Goal: Information Seeking & Learning: Learn about a topic

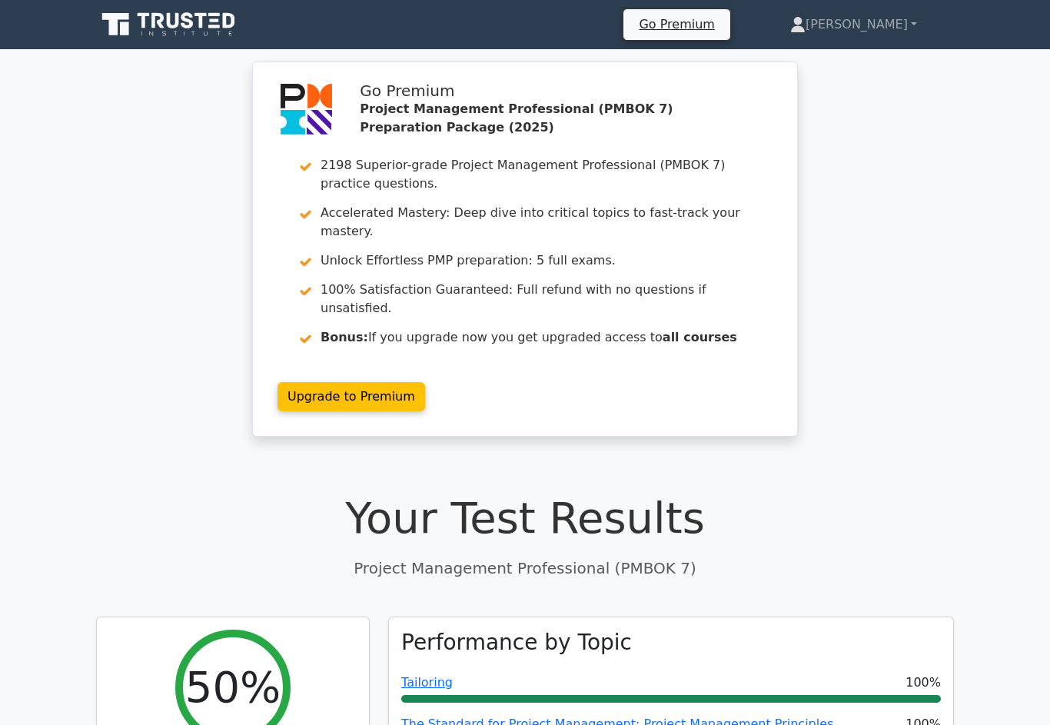
click at [877, 25] on link "[PERSON_NAME]" at bounding box center [853, 24] width 201 height 31
click at [844, 63] on link "Profile" at bounding box center [814, 60] width 121 height 25
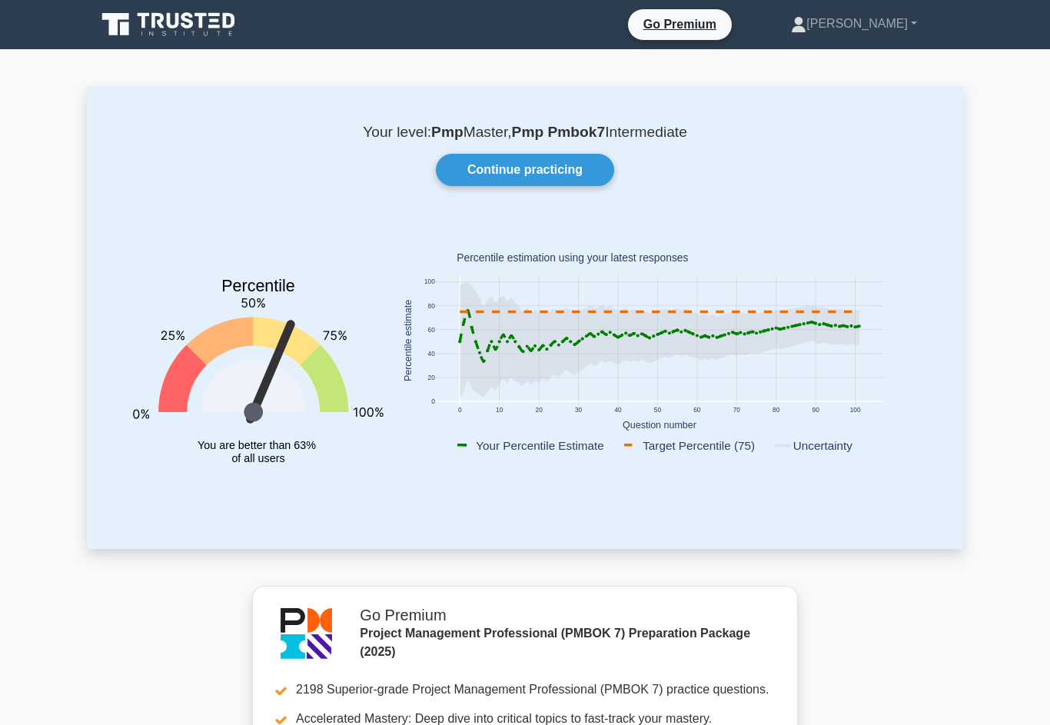
click at [568, 163] on link "Continue practicing" at bounding box center [525, 170] width 178 height 32
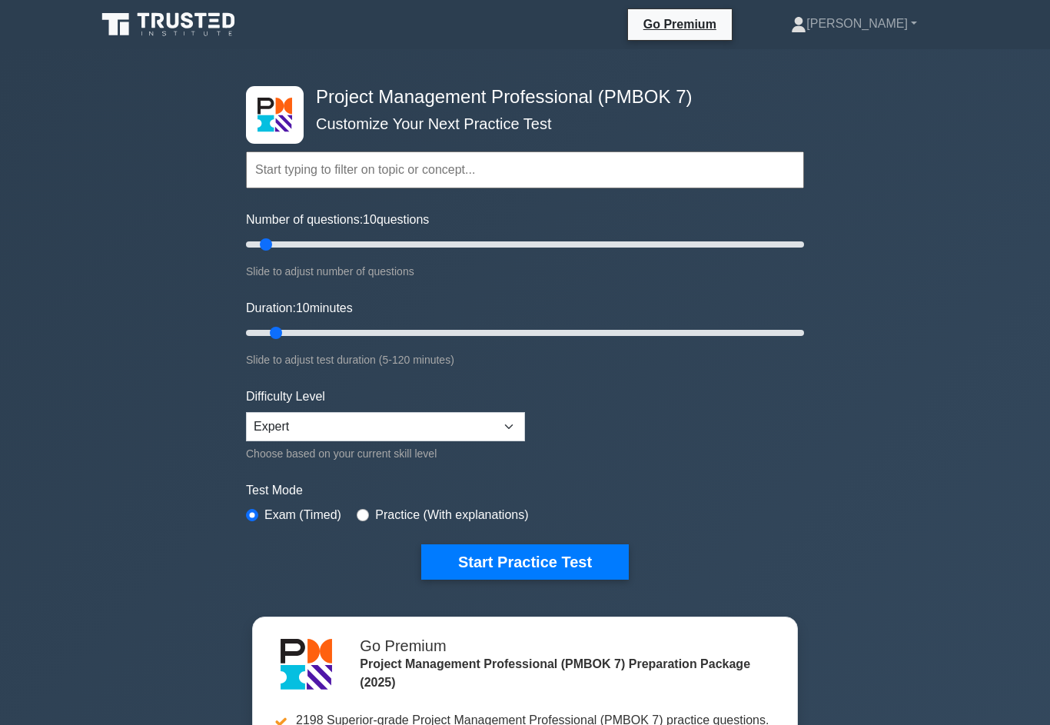
click at [556, 579] on button "Start Practice Test" at bounding box center [524, 561] width 207 height 35
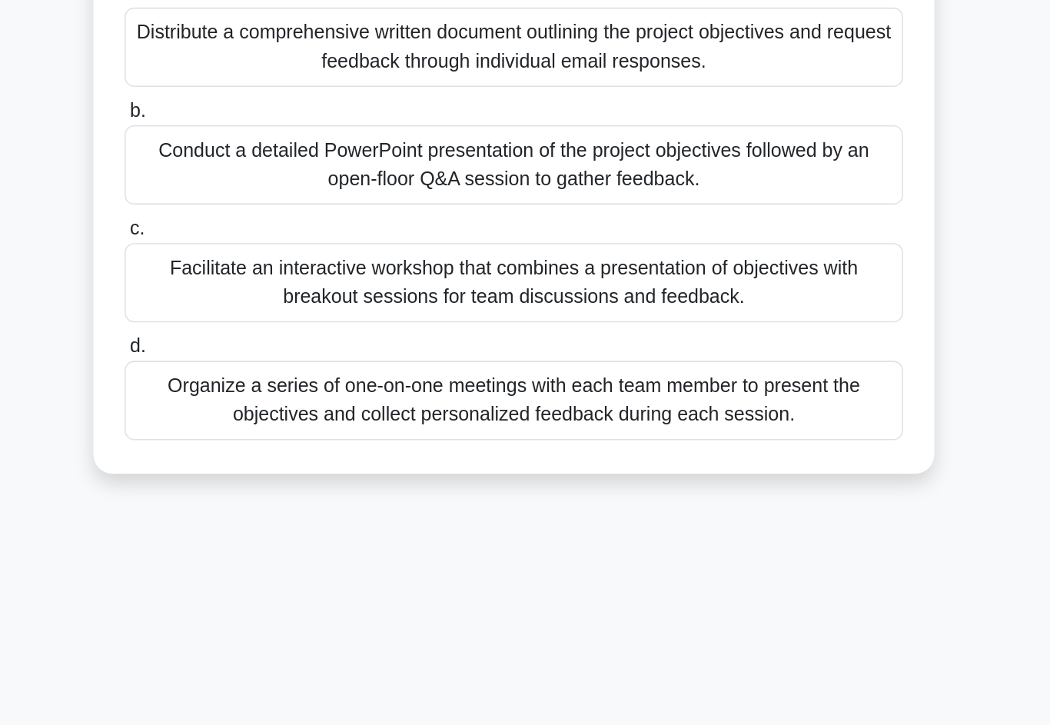
scroll to position [25, 0]
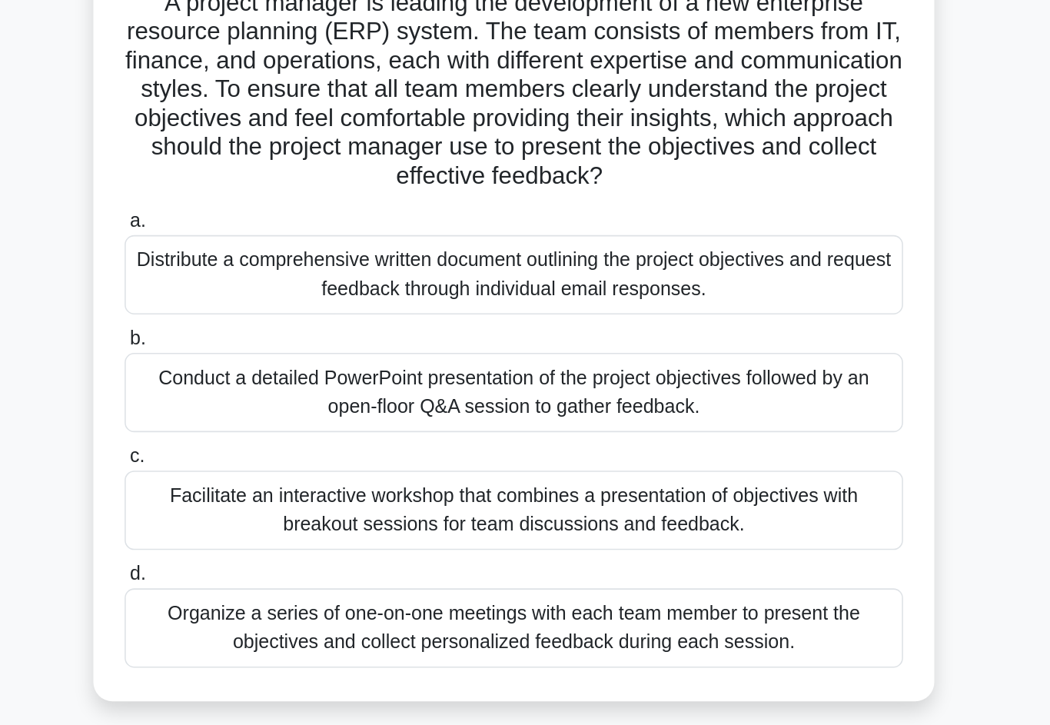
click at [276, 399] on div "Facilitate an interactive workshop that combines a presentation of objectives w…" at bounding box center [525, 424] width 498 height 51
click at [276, 385] on input "c. Facilitate an interactive workshop that combines a presentation of objective…" at bounding box center [276, 390] width 0 height 10
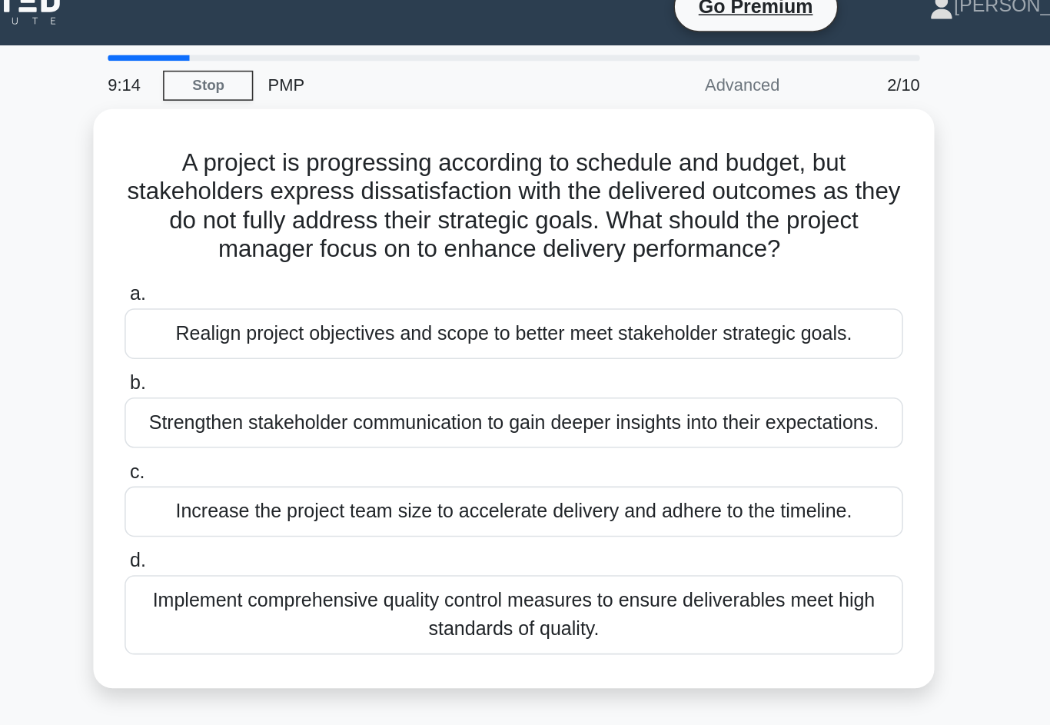
scroll to position [0, 0]
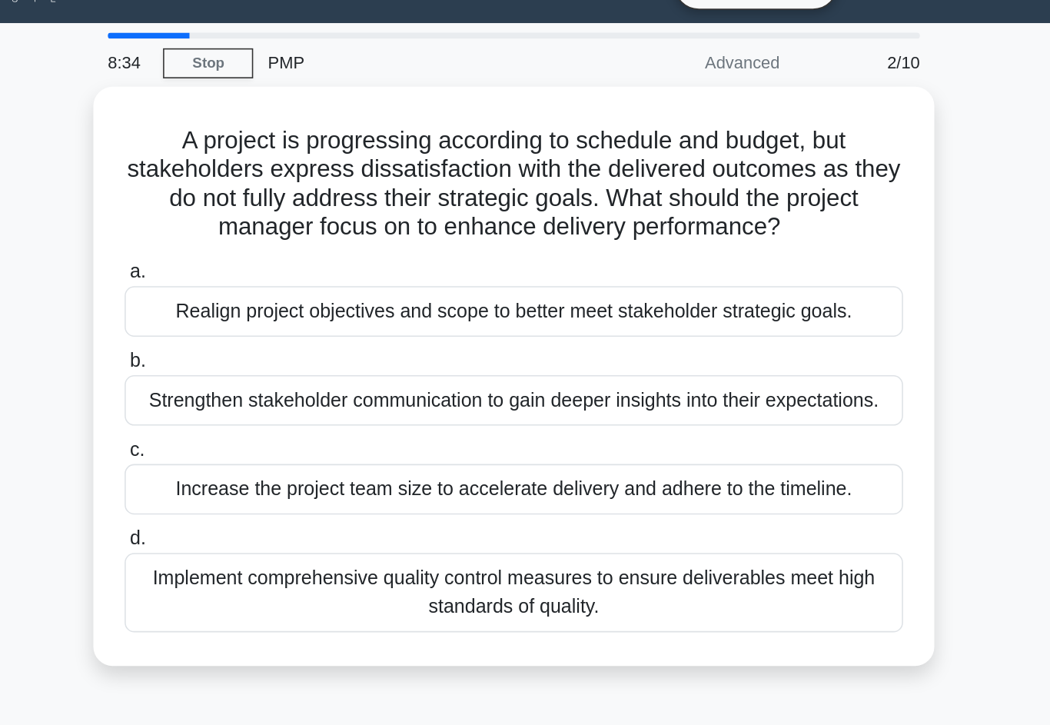
click at [276, 225] on div "Realign project objectives and scope to better meet stakeholder strategic goals." at bounding box center [525, 233] width 498 height 32
click at [276, 214] on input "a. Realign project objectives and scope to better meet stakeholder strategic go…" at bounding box center [276, 209] width 0 height 10
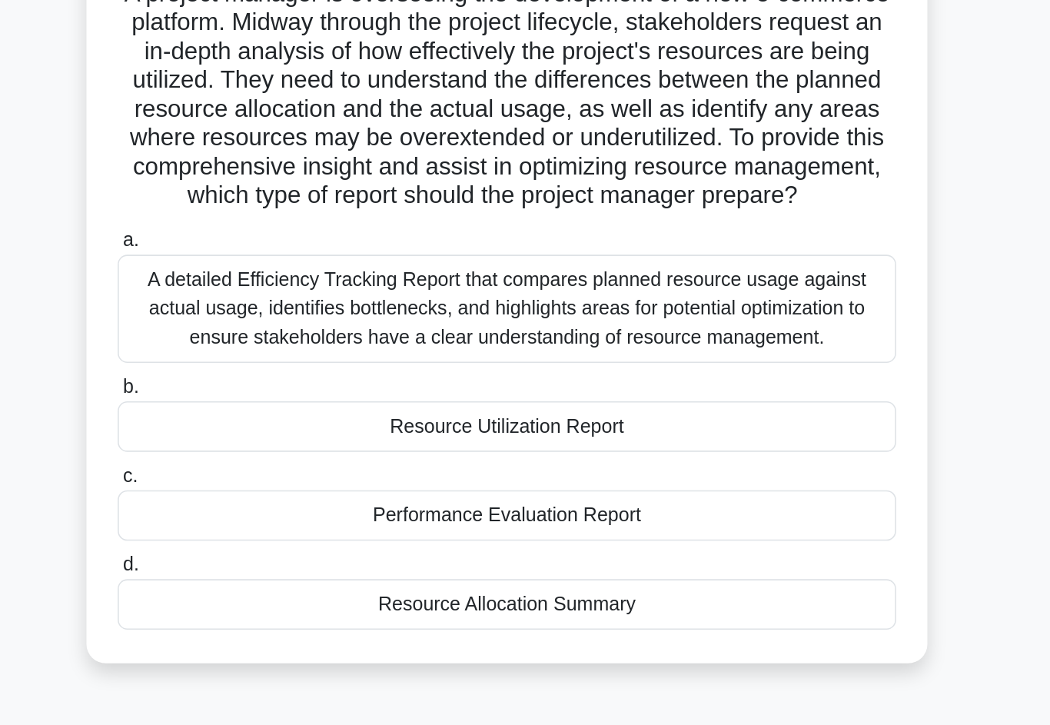
click at [276, 385] on div "Resource Utilization Report" at bounding box center [525, 401] width 498 height 32
click at [276, 371] on input "b. Resource Utilization Report" at bounding box center [276, 376] width 0 height 10
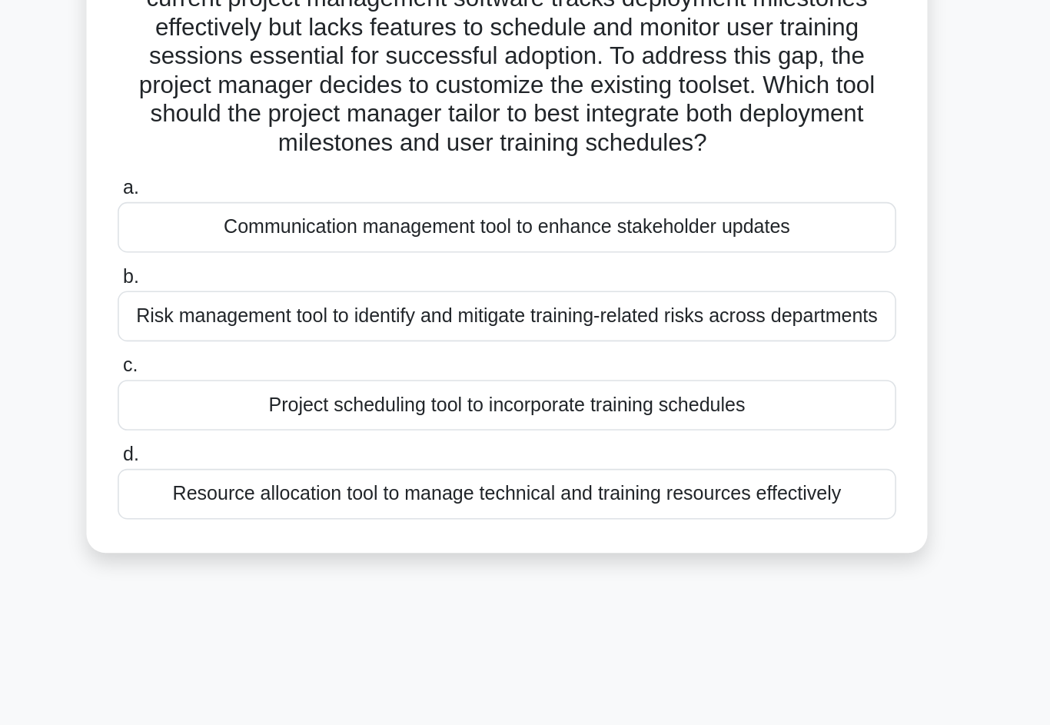
click at [276, 480] on div "Resource allocation tool to manage technical and training resources effectively" at bounding box center [525, 496] width 498 height 32
click at [276, 466] on input "d. Resource allocation tool to manage technical and training resources effectiv…" at bounding box center [276, 471] width 0 height 10
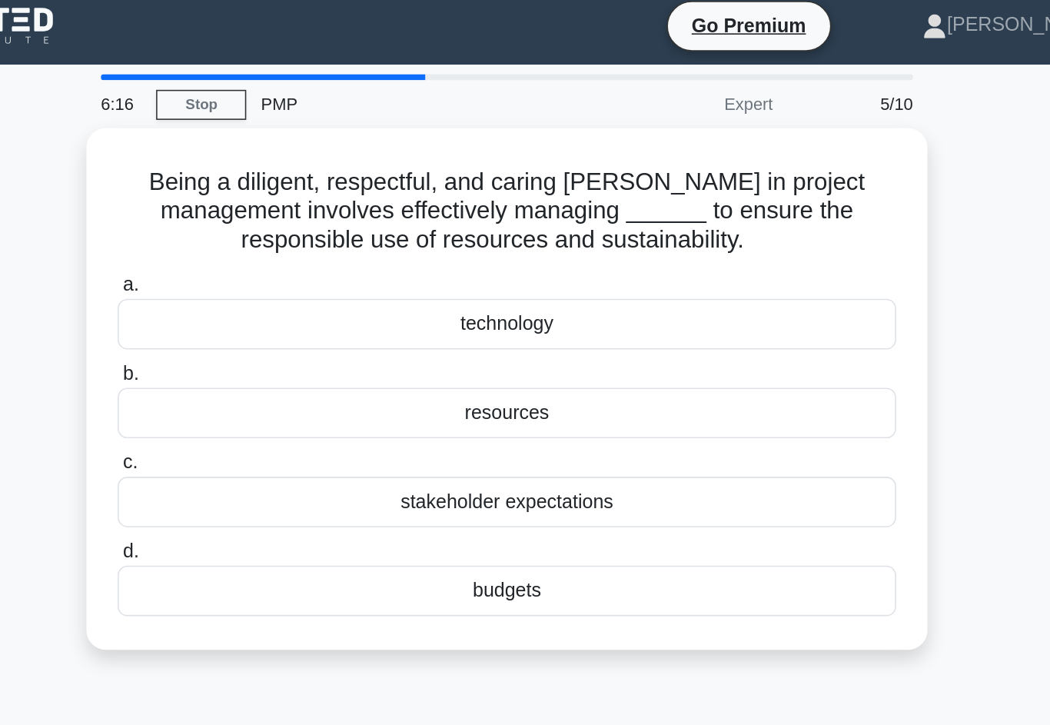
click at [276, 313] on div "stakeholder expectations" at bounding box center [525, 329] width 498 height 32
click at [276, 307] on input "c. stakeholder expectations" at bounding box center [276, 304] width 0 height 10
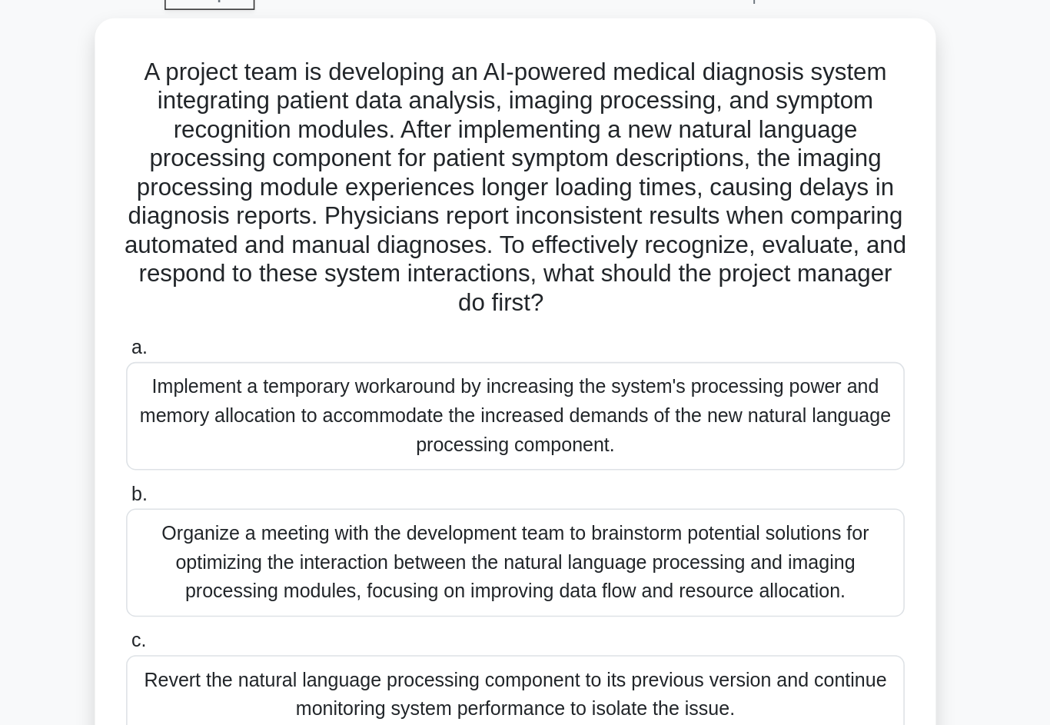
scroll to position [74, 0]
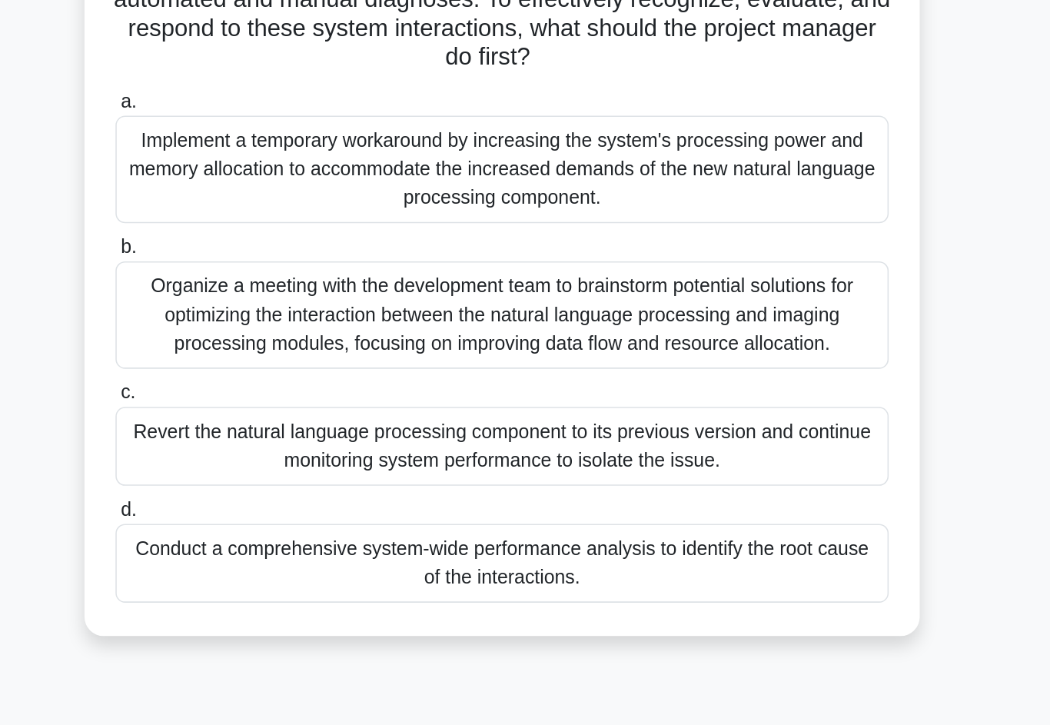
click at [276, 499] on div "Conduct a comprehensive system-wide performance analysis to identify the root c…" at bounding box center [525, 524] width 498 height 51
click at [276, 485] on input "d. Conduct a comprehensive system-wide performance analysis to identify the roo…" at bounding box center [276, 490] width 0 height 10
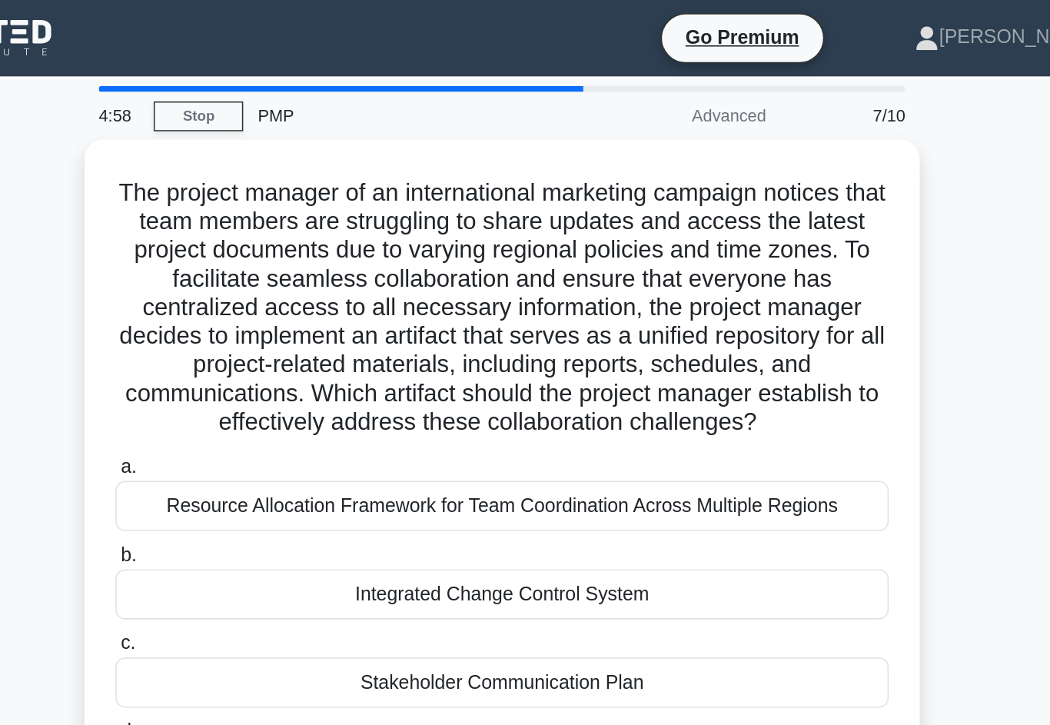
scroll to position [0, 0]
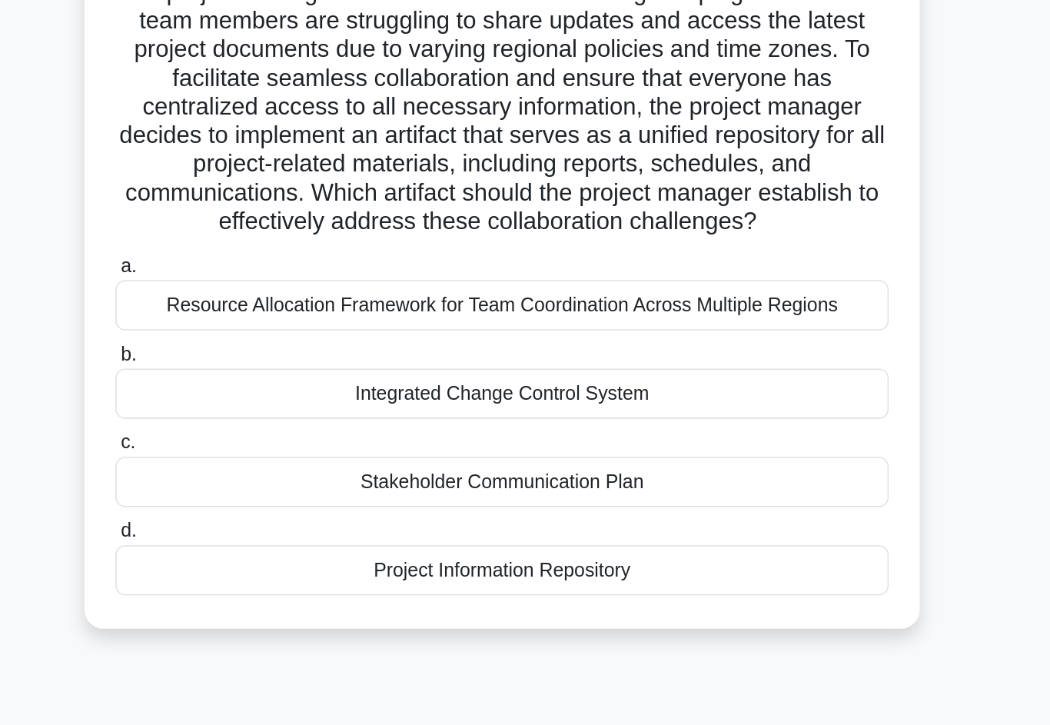
click at [598, 432] on div "The project manager of an international marketing campaign notices that team me…" at bounding box center [525, 321] width 876 height 463
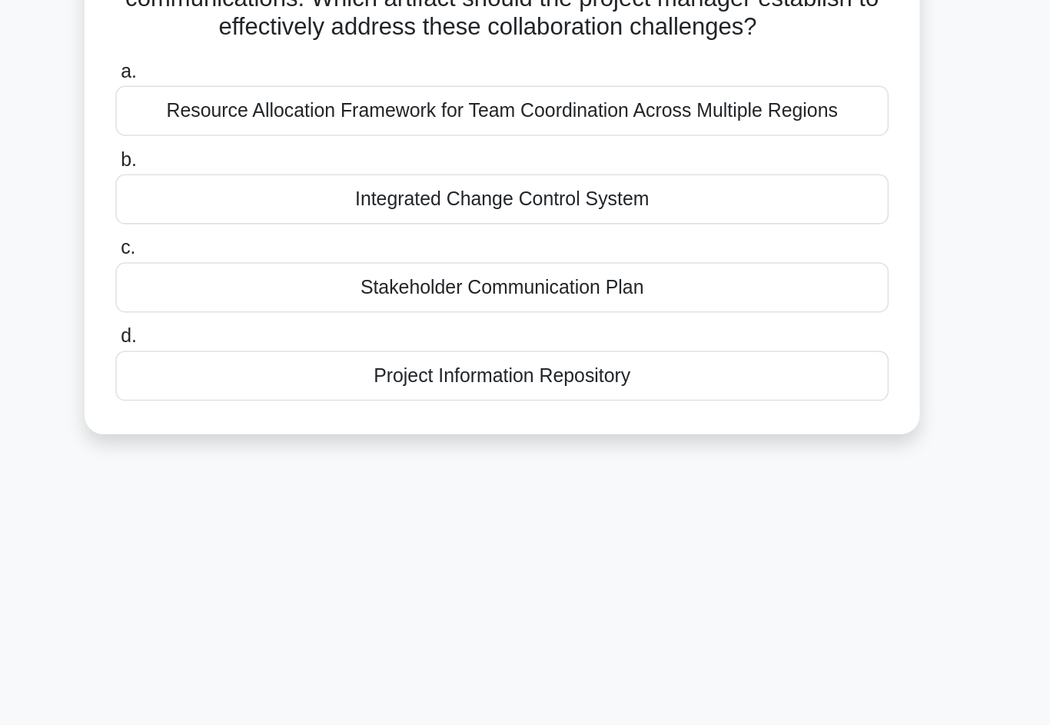
scroll to position [14, 0]
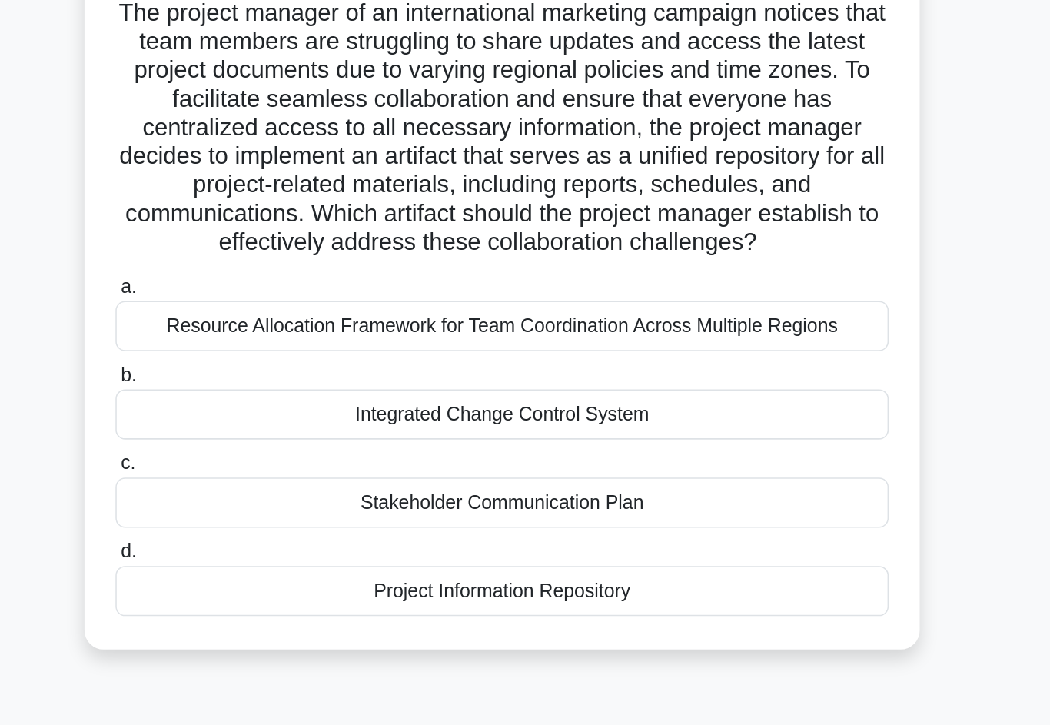
click at [276, 410] on div "Stakeholder Communication Plan" at bounding box center [525, 426] width 498 height 32
click at [276, 396] on input "c. Stakeholder Communication Plan" at bounding box center [276, 401] width 0 height 10
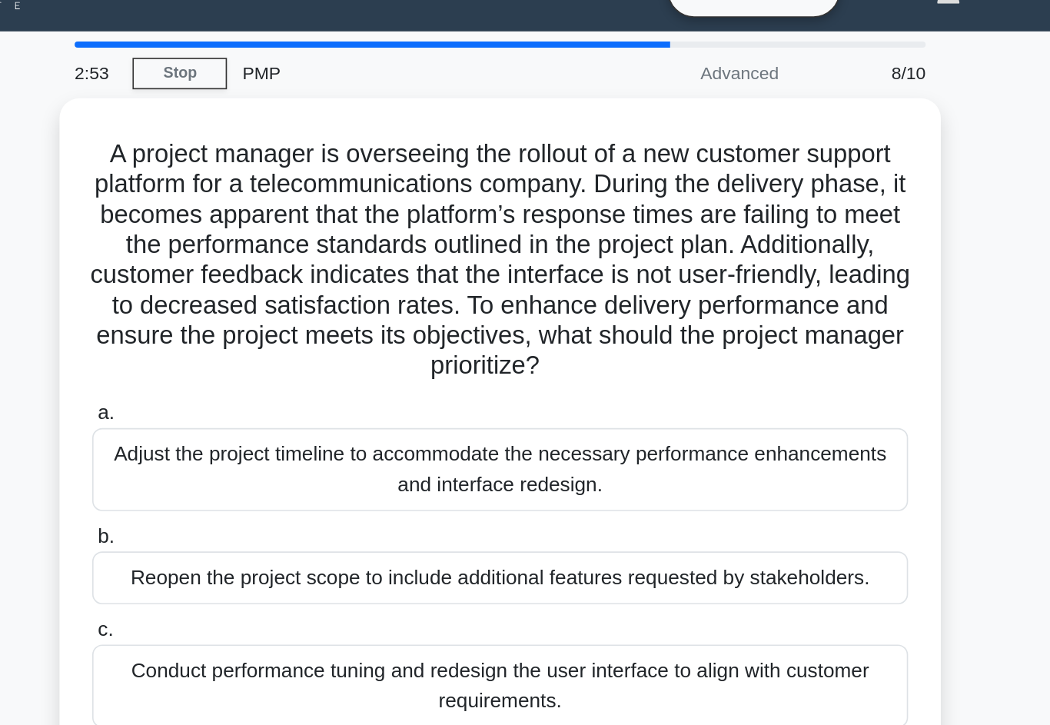
scroll to position [30, 0]
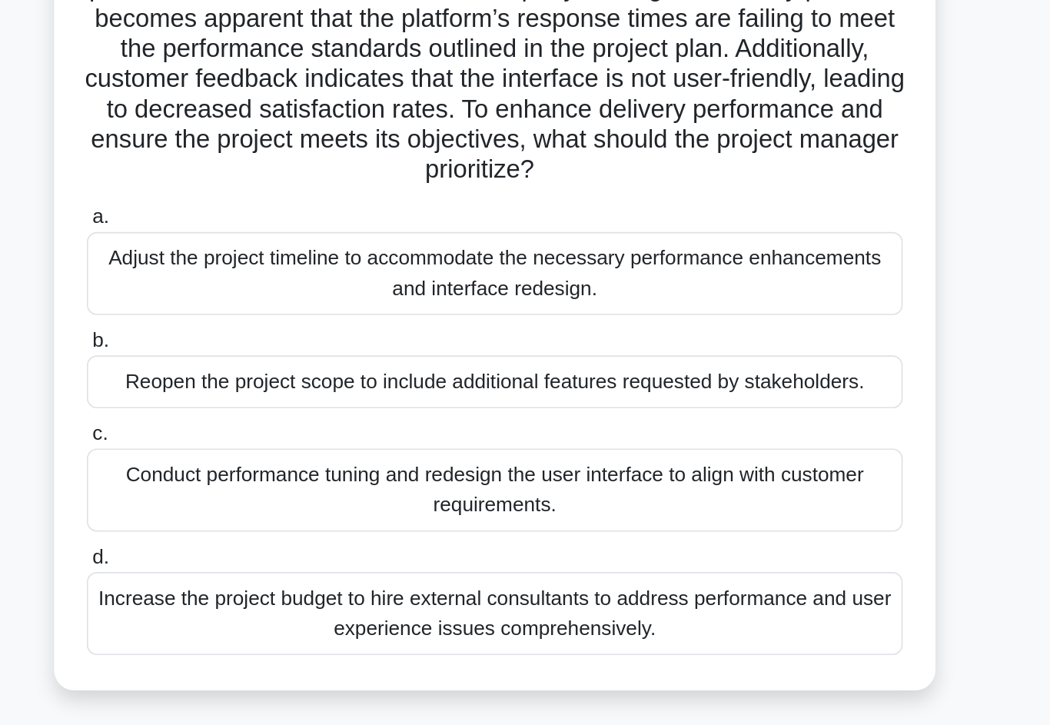
click at [276, 393] on div "Conduct performance tuning and redesign the user interface to align with custom…" at bounding box center [525, 418] width 498 height 51
click at [276, 380] on input "c. Conduct performance tuning and redesign the user interface to align with cus…" at bounding box center [276, 385] width 0 height 10
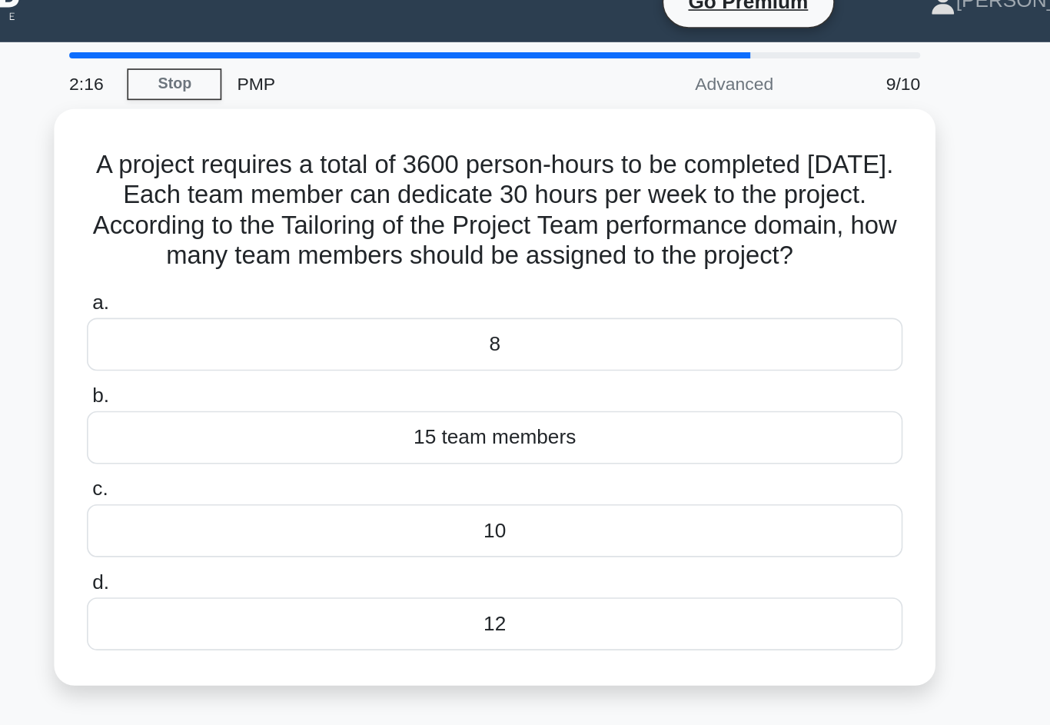
scroll to position [0, 0]
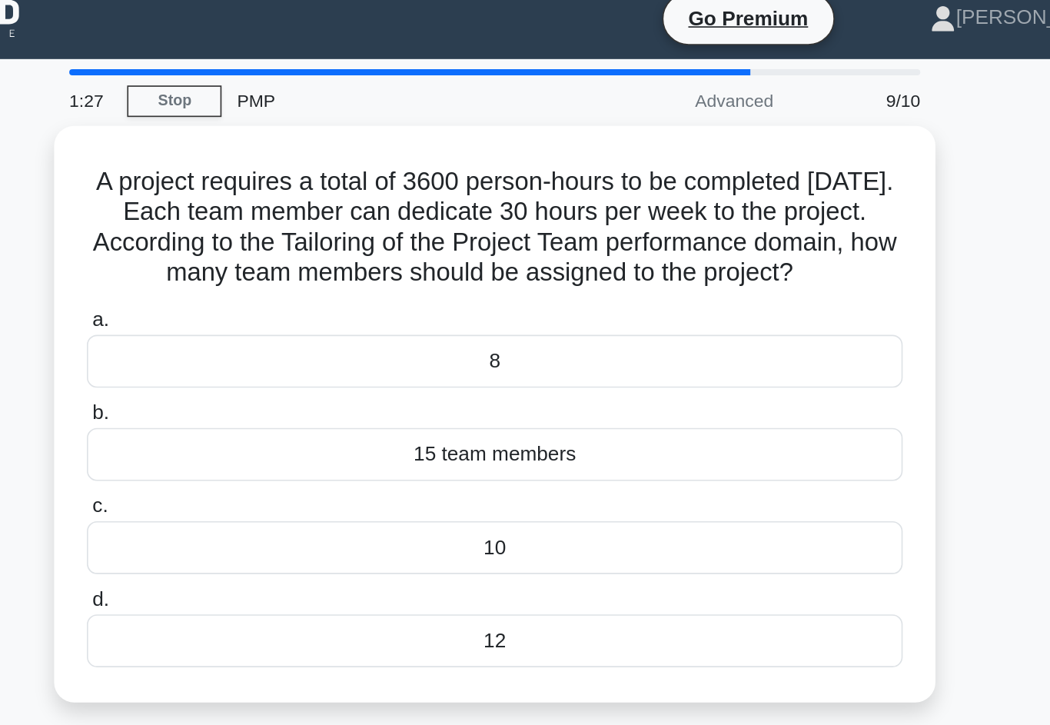
click at [447, 354] on div "10" at bounding box center [525, 347] width 498 height 32
click at [276, 327] on input "c. 10" at bounding box center [276, 322] width 0 height 10
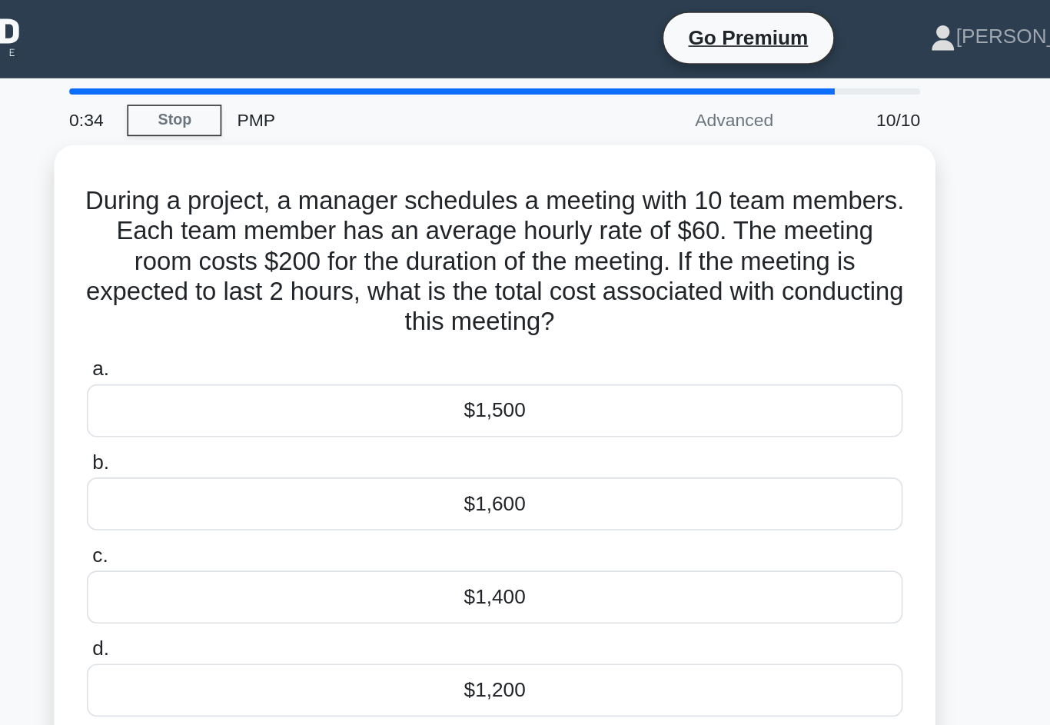
click at [420, 363] on div "$1,400" at bounding box center [525, 366] width 498 height 32
click at [276, 346] on input "c. $1,400" at bounding box center [276, 341] width 0 height 10
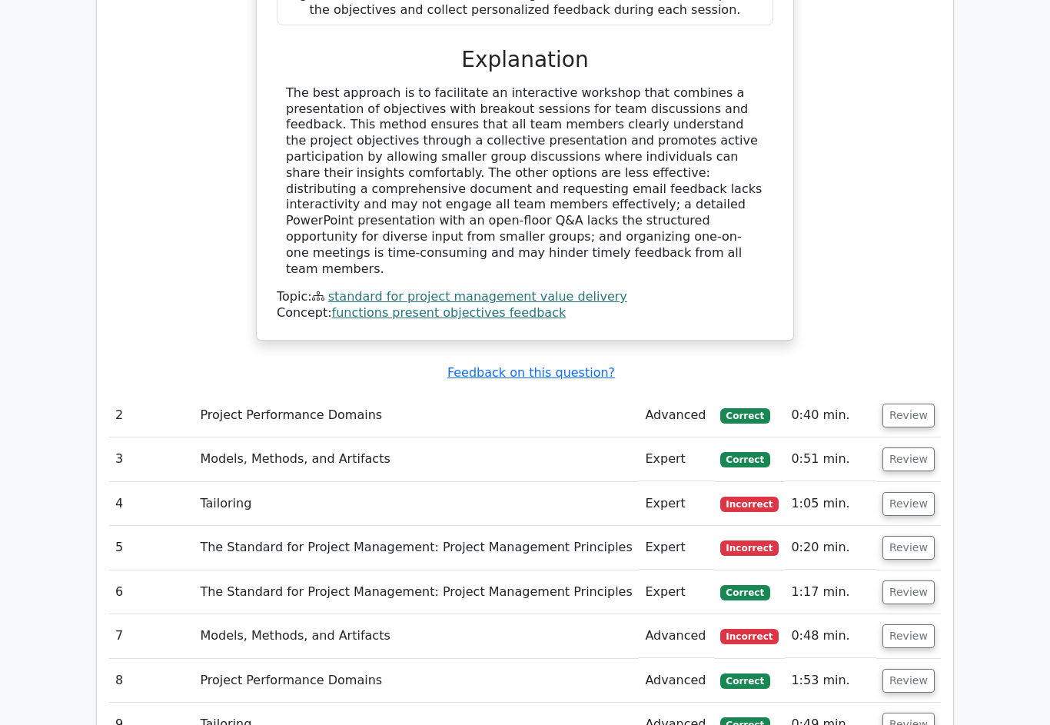
click at [923, 625] on button "Review" at bounding box center [908, 637] width 52 height 24
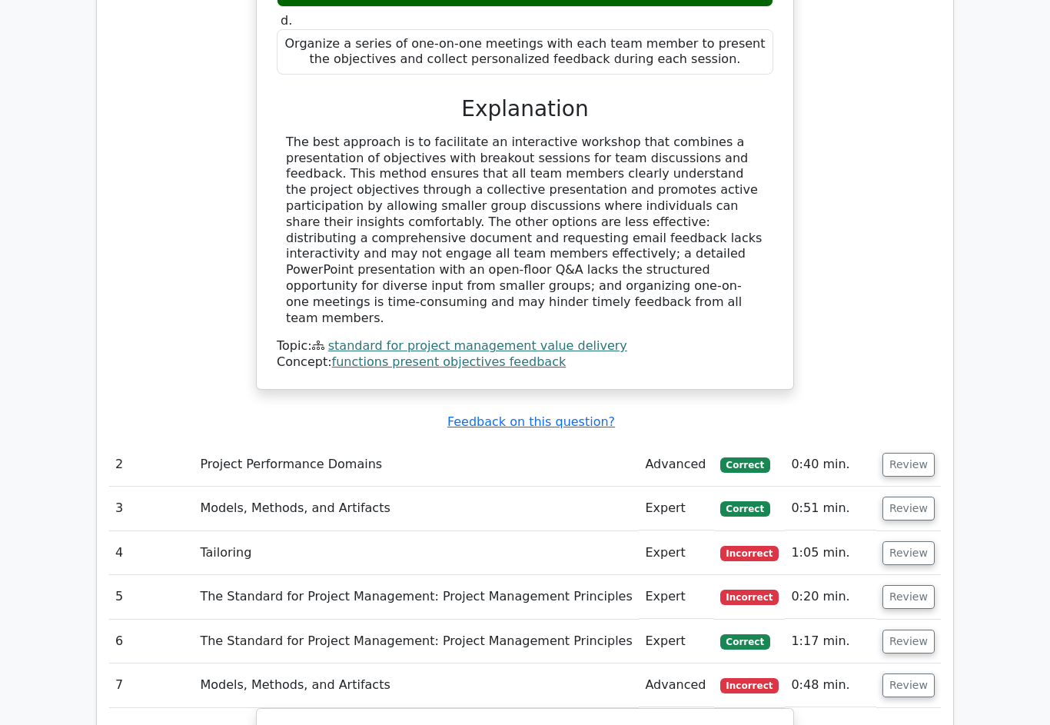
scroll to position [1607, 0]
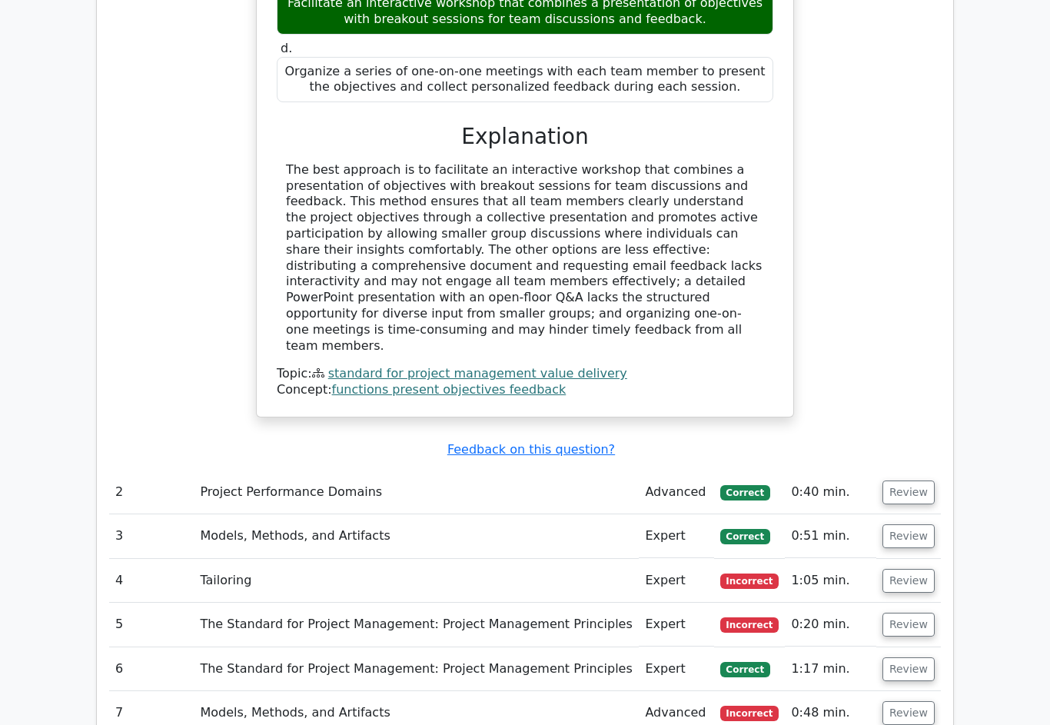
click at [909, 657] on button "Review" at bounding box center [908, 669] width 52 height 24
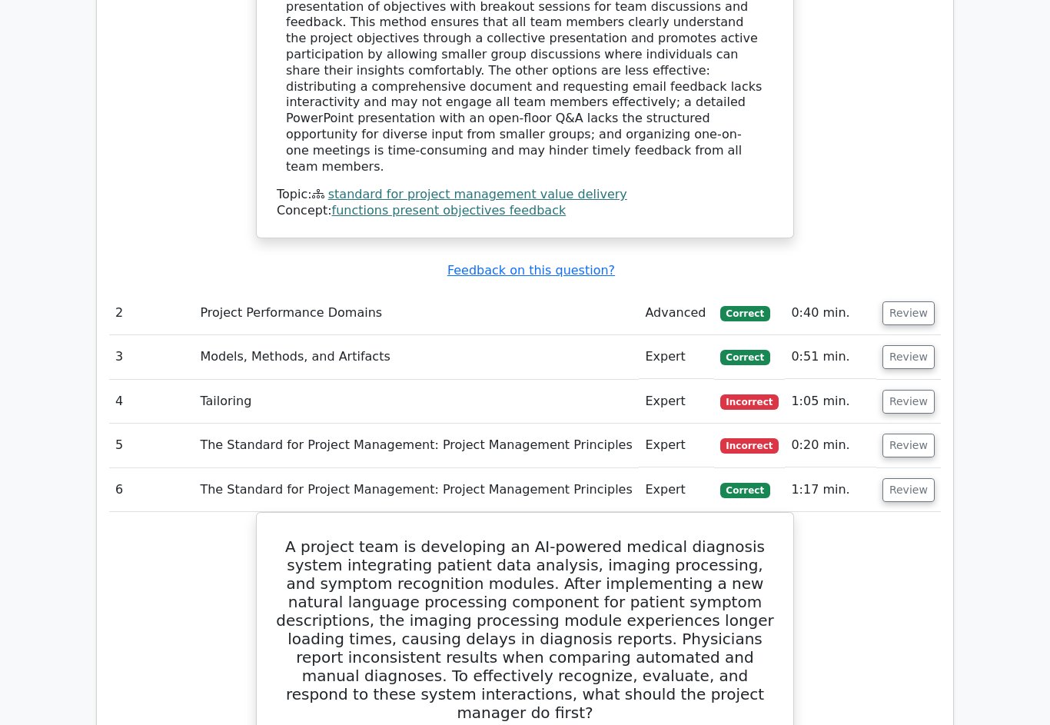
click at [902, 434] on button "Review" at bounding box center [908, 446] width 52 height 24
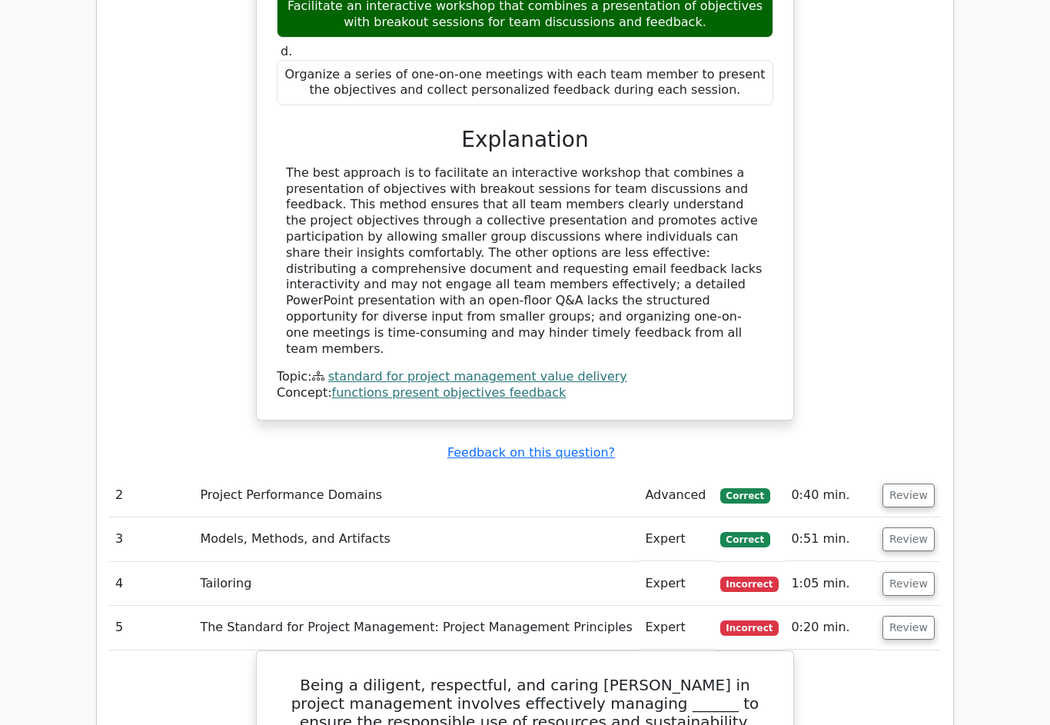
scroll to position [1600, 0]
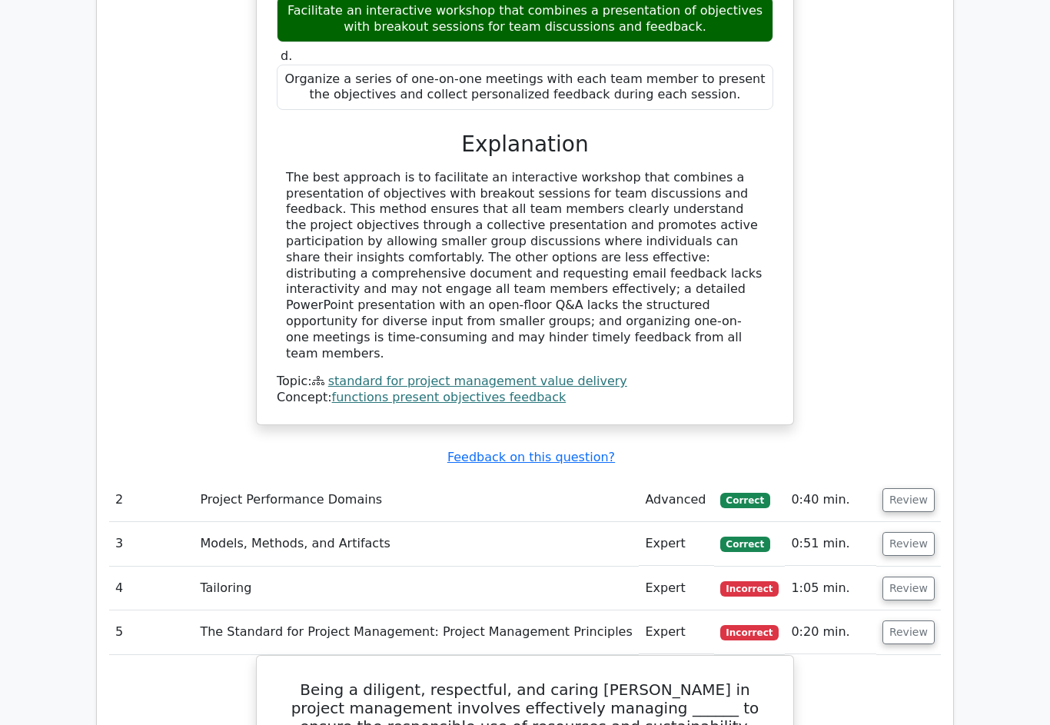
click at [911, 576] on button "Review" at bounding box center [908, 588] width 52 height 24
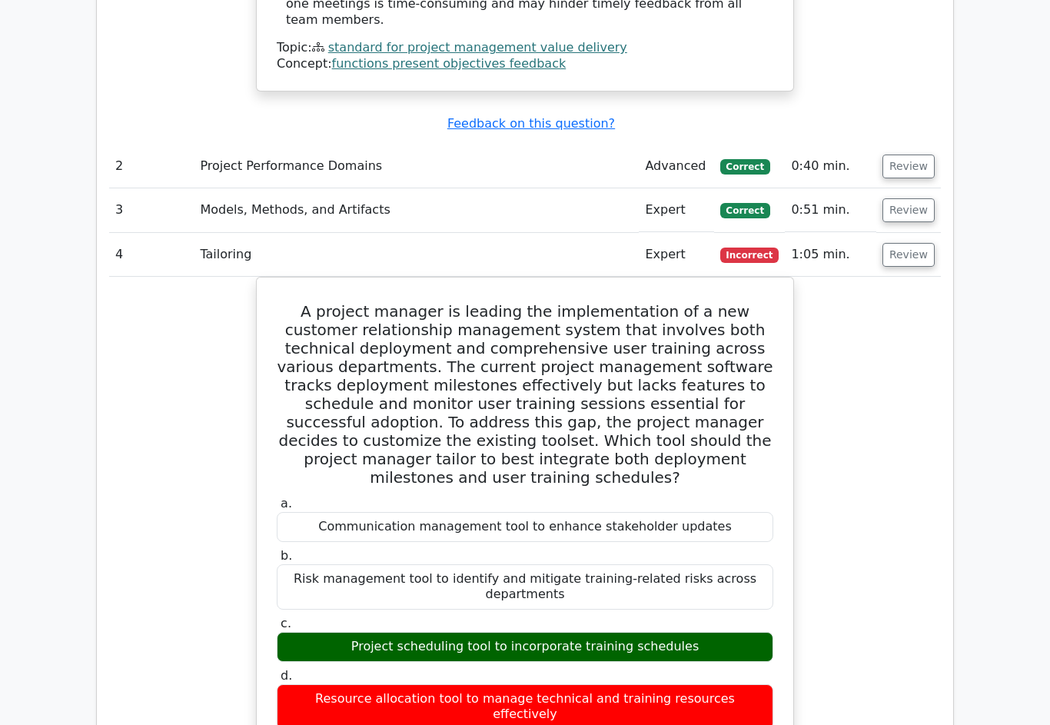
scroll to position [1936, 0]
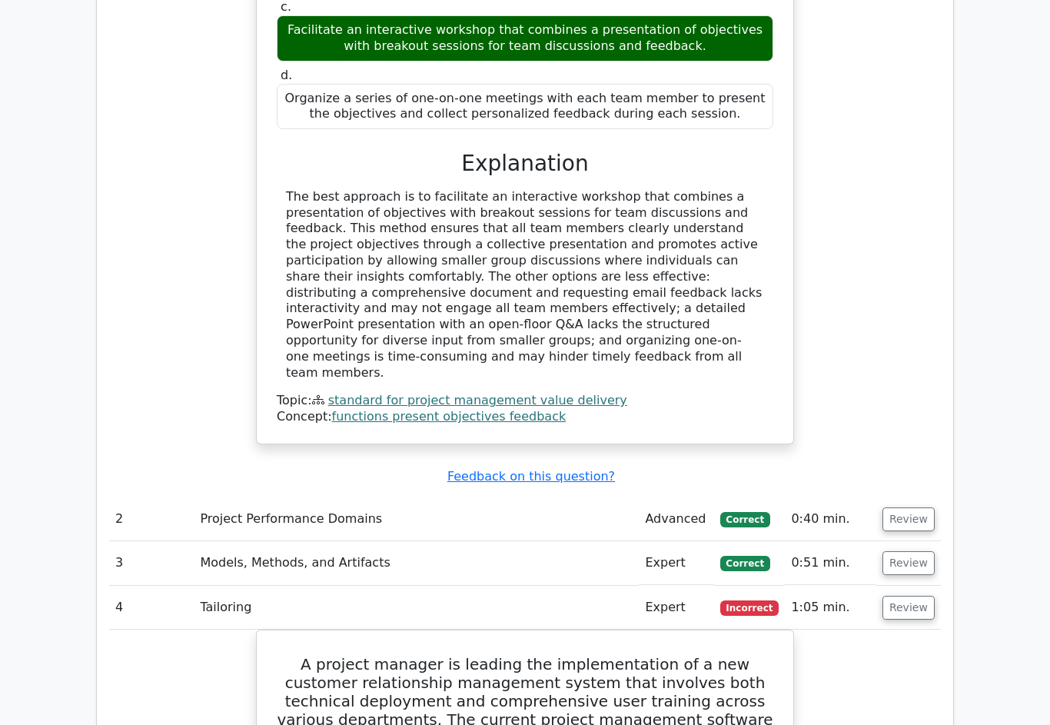
click at [918, 552] on button "Review" at bounding box center [908, 564] width 52 height 24
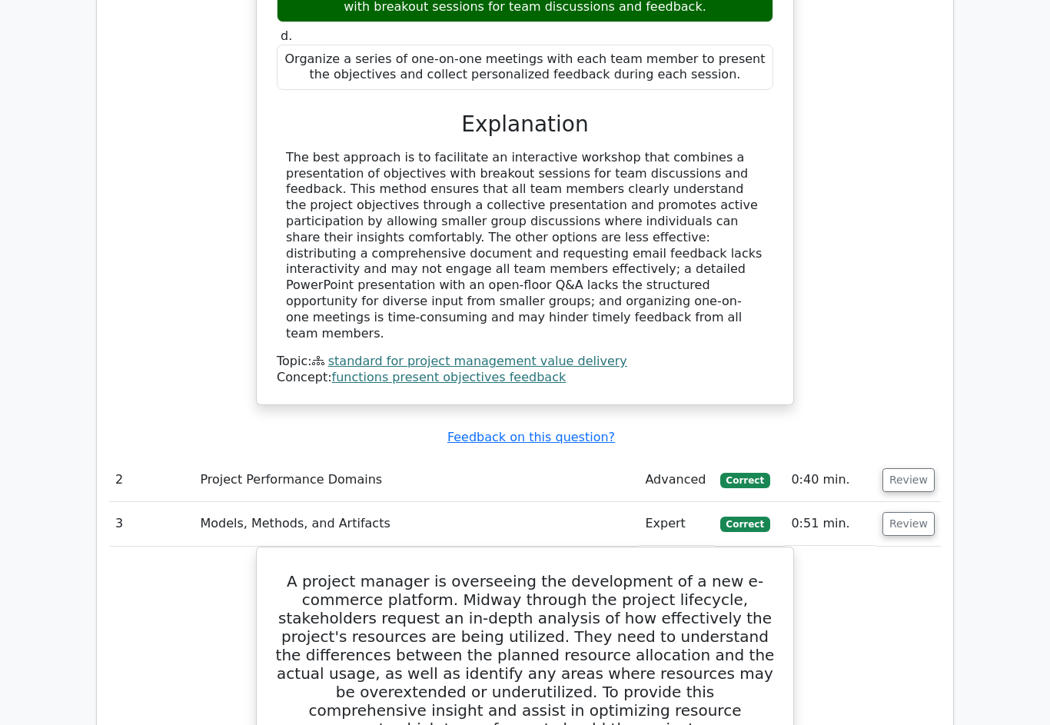
scroll to position [1537, 0]
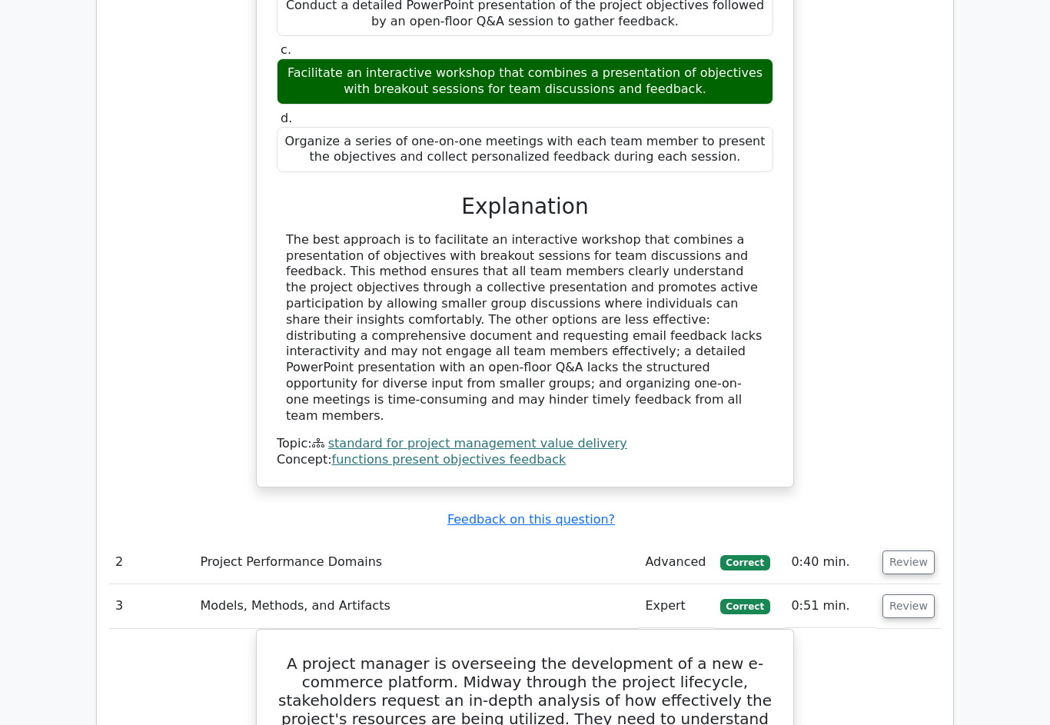
click at [917, 550] on button "Review" at bounding box center [908, 562] width 52 height 24
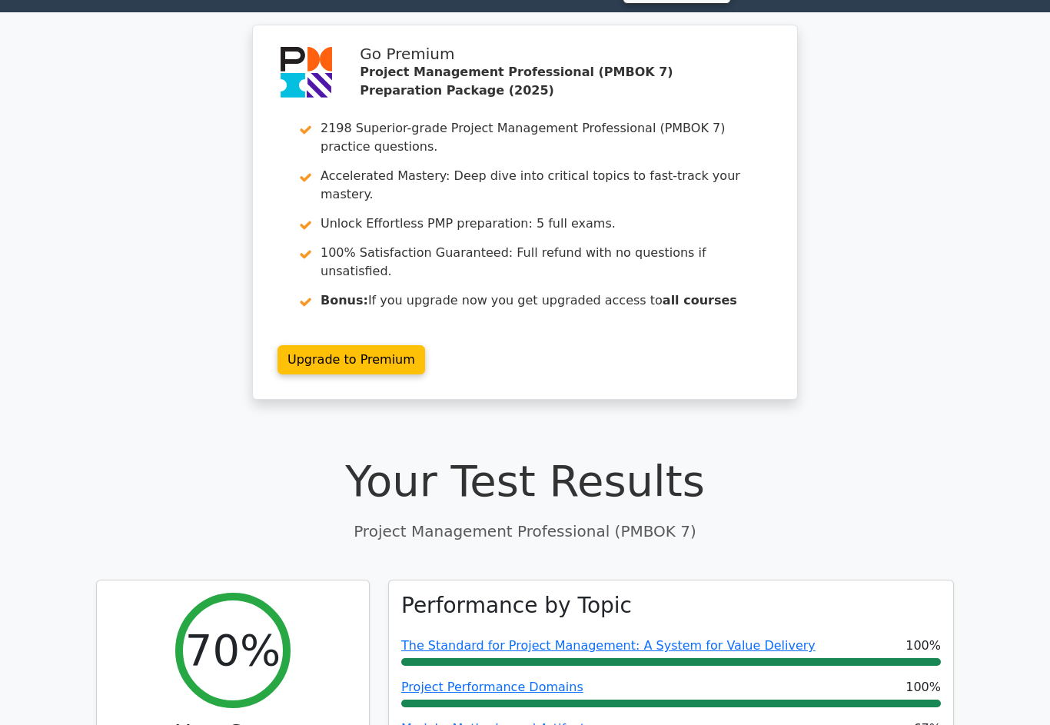
scroll to position [0, 0]
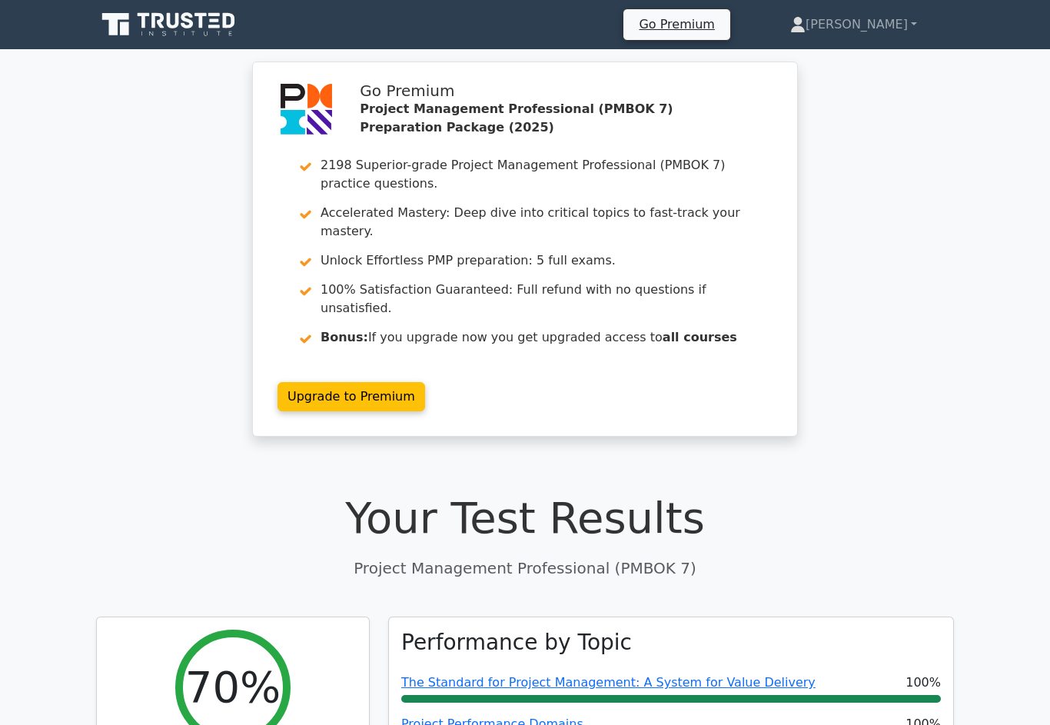
click at [875, 28] on link "[PERSON_NAME]" at bounding box center [853, 24] width 201 height 31
click at [844, 59] on link "Profile" at bounding box center [814, 60] width 121 height 25
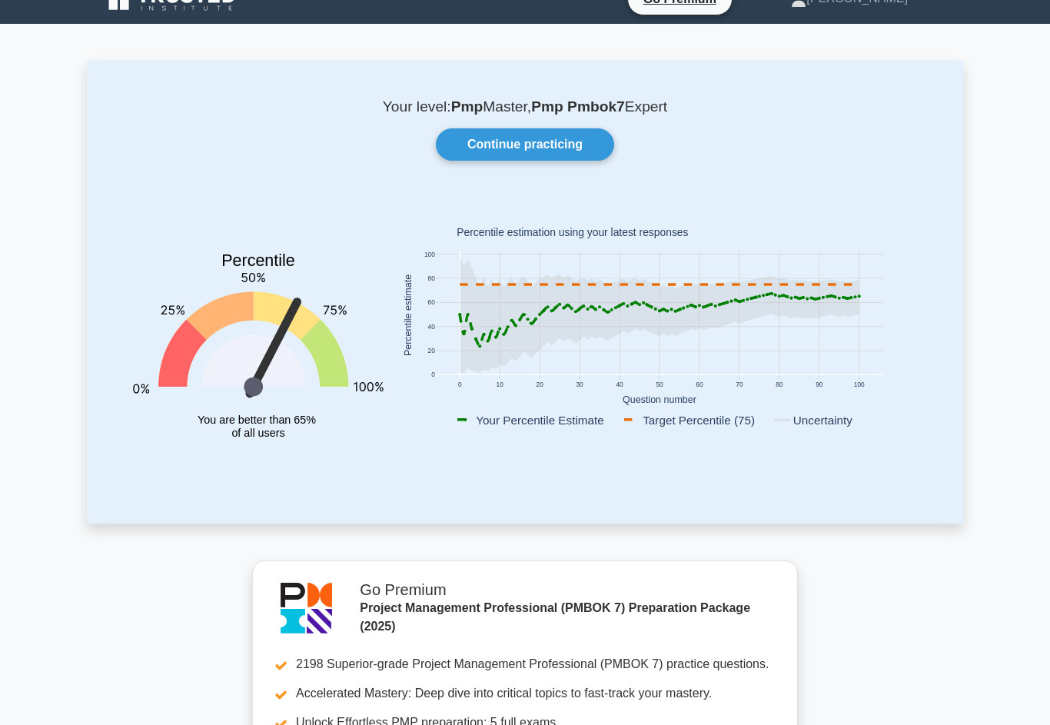
scroll to position [15, 0]
